Goal: Check status: Check status

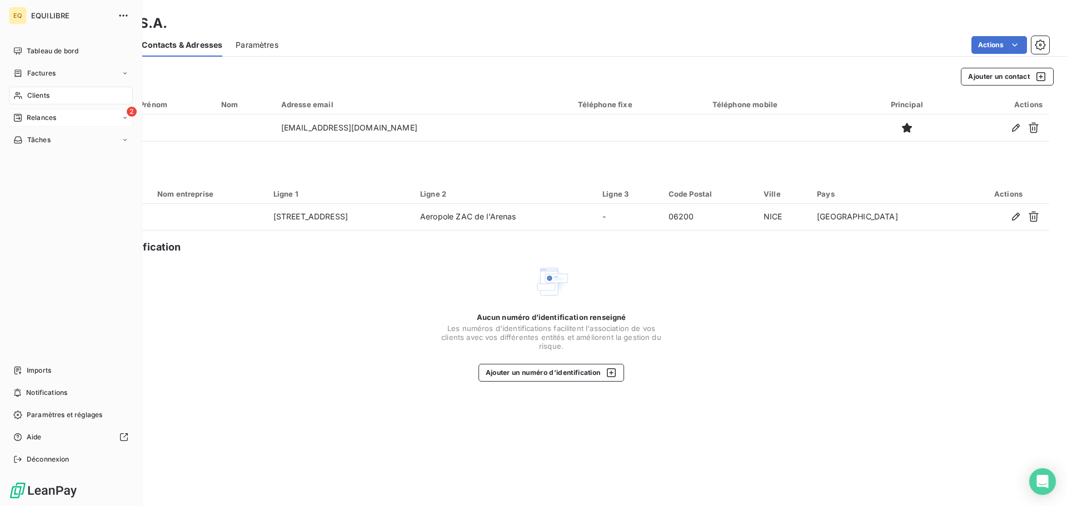
click at [42, 116] on span "Relances" at bounding box center [41, 118] width 29 height 10
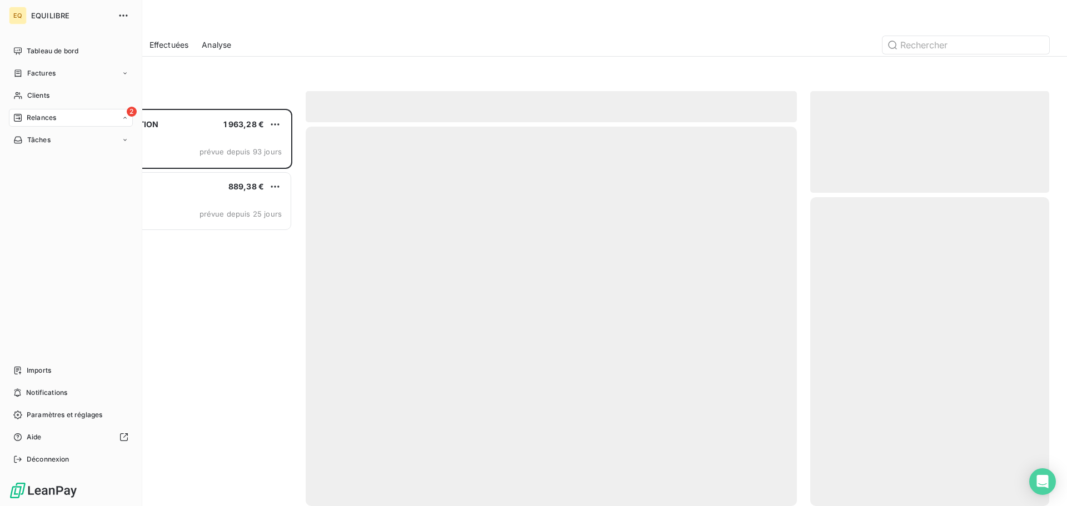
scroll to position [389, 231]
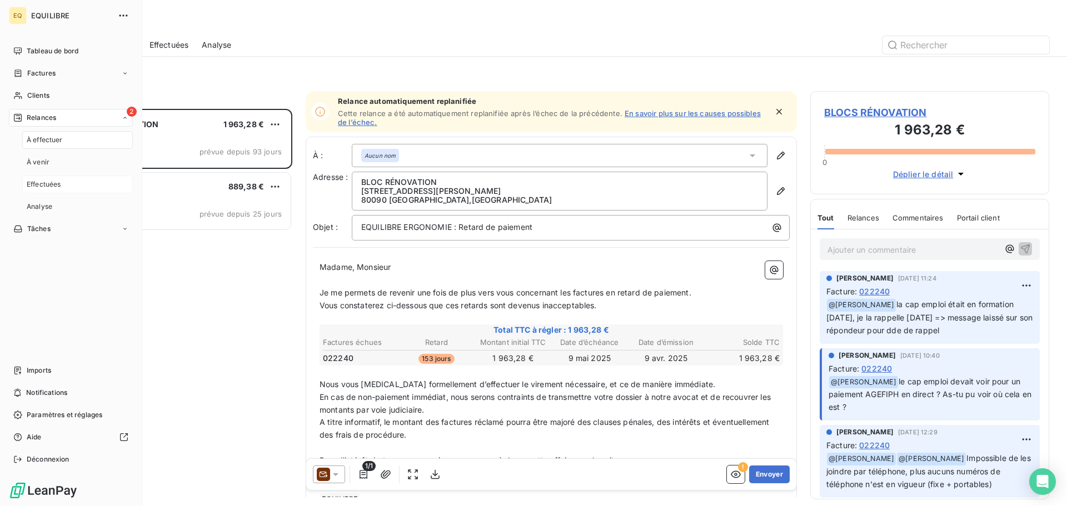
click at [38, 183] on span "Effectuées" at bounding box center [44, 184] width 34 height 10
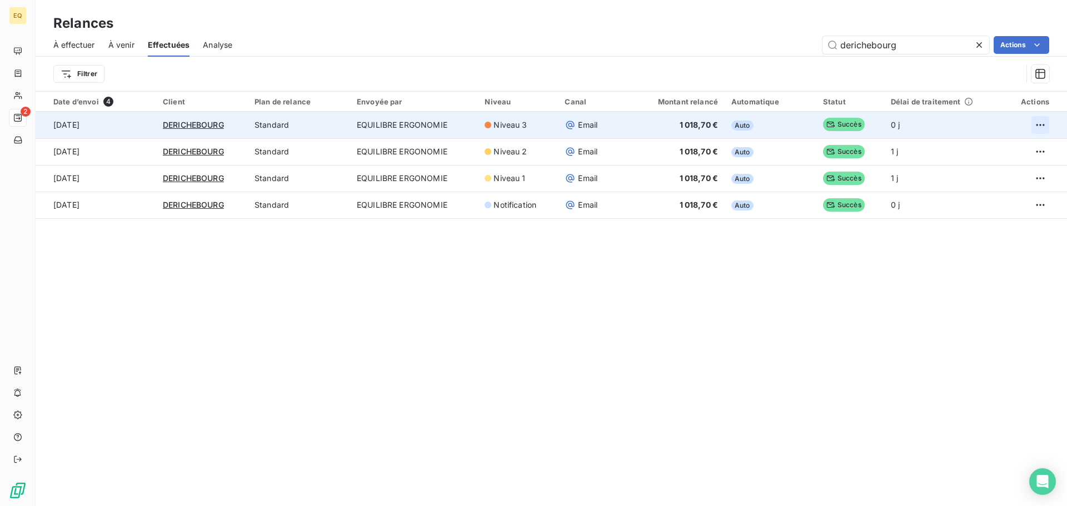
type input "derichebourg"
click at [1033, 124] on html "EQ 2 Relances À effectuer À venir Effectuées Analyse derichebourg Actions Filtr…" at bounding box center [533, 253] width 1067 height 506
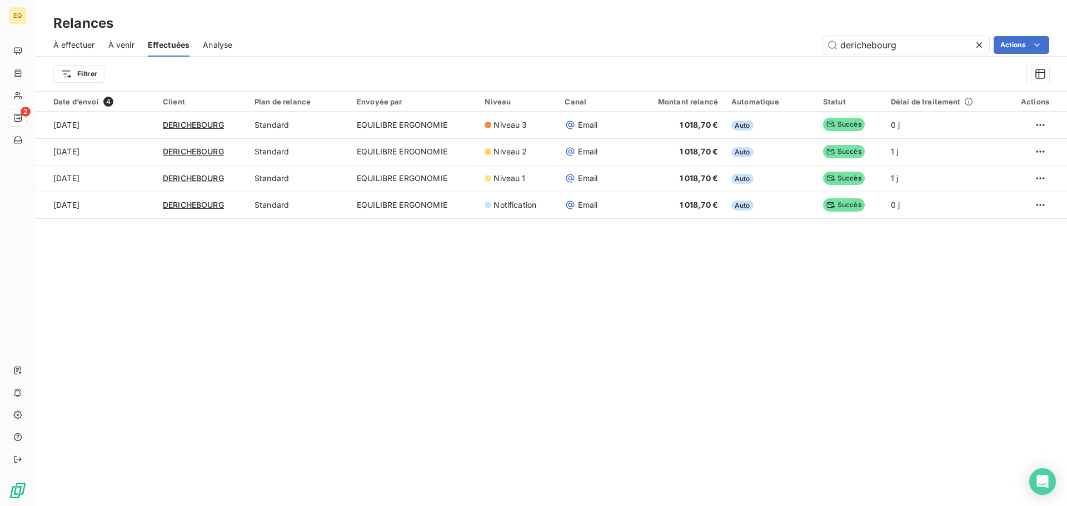
click at [601, 8] on html "EQ 2 Relances À effectuer À venir Effectuées Analyse derichebourg Actions Filtr…" at bounding box center [533, 253] width 1067 height 506
